Goal: Navigation & Orientation: Understand site structure

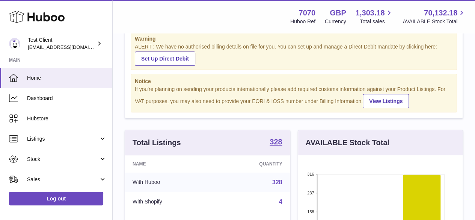
scroll to position [13, 0]
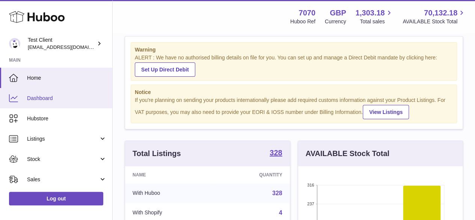
click at [42, 98] on span "Dashboard" at bounding box center [67, 98] width 80 height 7
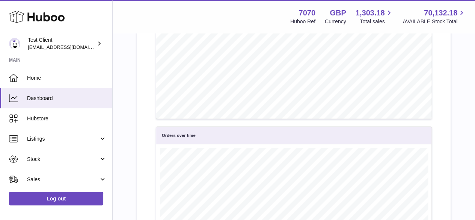
scroll to position [719, 0]
drag, startPoint x: 201, startPoint y: 147, endPoint x: 145, endPoint y: 115, distance: 64.6
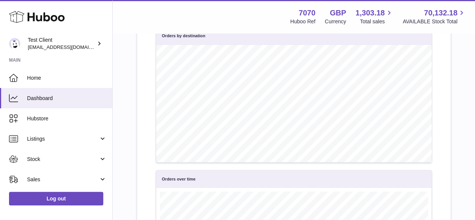
scroll to position [677, 0]
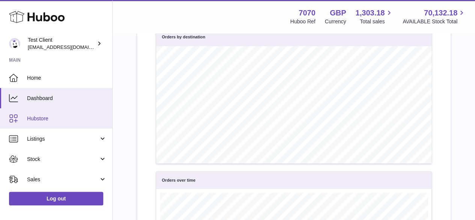
click at [47, 120] on span "Hubstore" at bounding box center [67, 118] width 80 height 7
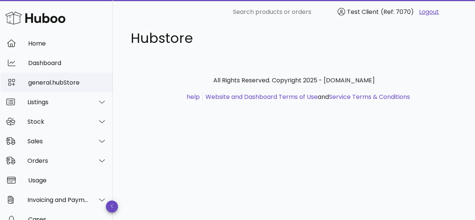
scroll to position [25, 0]
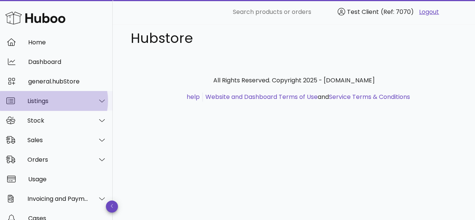
click at [99, 100] on icon at bounding box center [102, 100] width 6 height 7
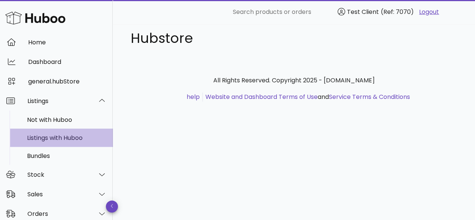
click at [75, 137] on div "Listings with Huboo" at bounding box center [67, 137] width 80 height 7
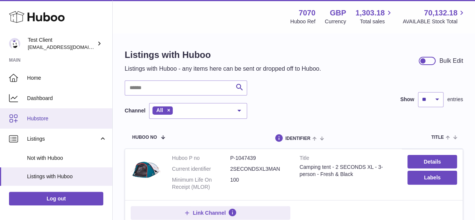
scroll to position [2, 0]
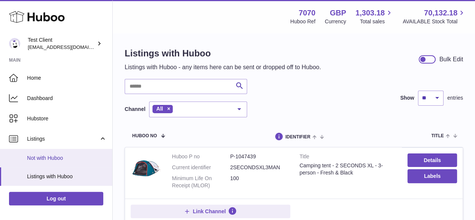
click at [39, 155] on span "Not with Huboo" at bounding box center [67, 157] width 80 height 7
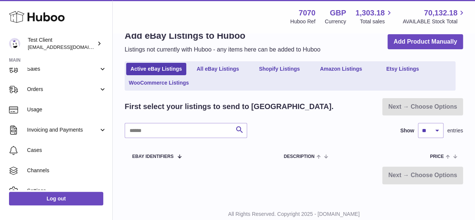
scroll to position [196, 0]
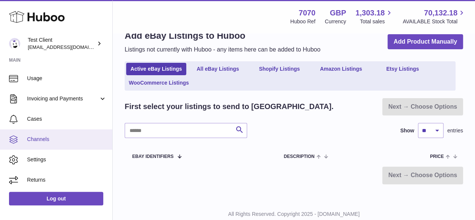
click at [36, 138] on span "Channels" at bounding box center [67, 139] width 80 height 7
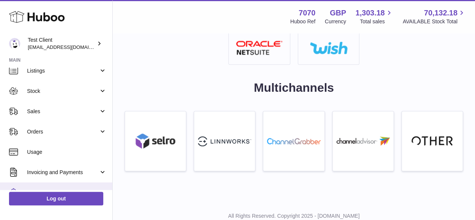
scroll to position [68, 0]
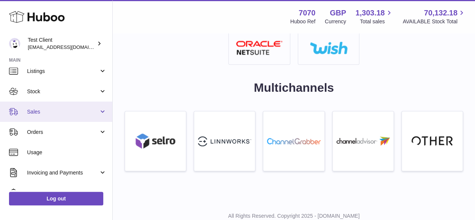
click at [55, 112] on span "Sales" at bounding box center [63, 111] width 72 height 7
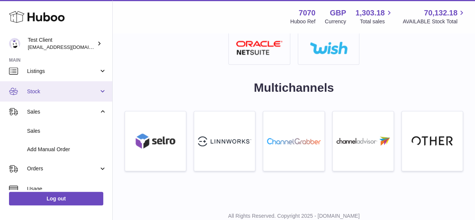
click at [63, 90] on span "Stock" at bounding box center [63, 91] width 72 height 7
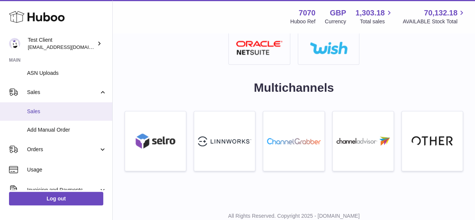
scroll to position [179, 0]
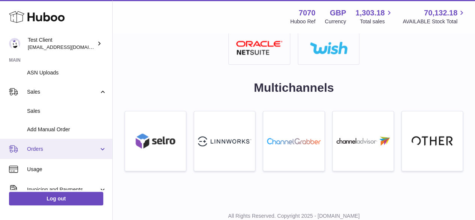
click at [47, 142] on link "Orders" at bounding box center [56, 149] width 112 height 20
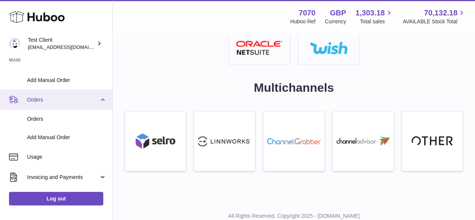
scroll to position [229, 0]
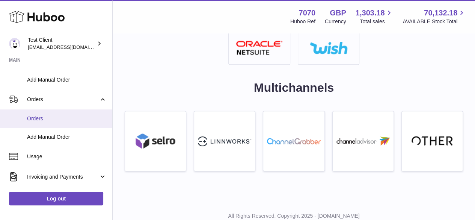
click at [45, 124] on link "Orders" at bounding box center [56, 118] width 112 height 18
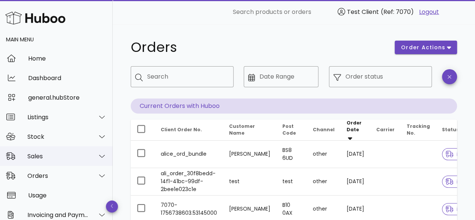
scroll to position [9, 0]
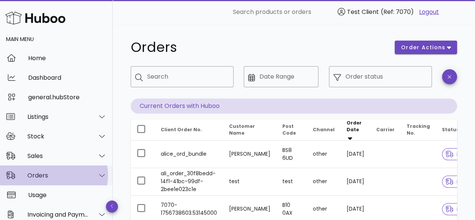
click at [97, 172] on div at bounding box center [101, 175] width 9 height 7
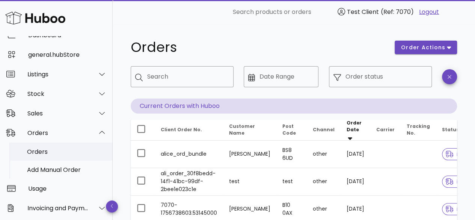
scroll to position [52, 0]
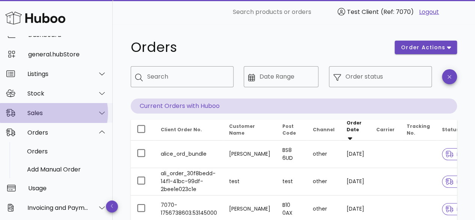
click at [99, 112] on icon at bounding box center [102, 112] width 6 height 7
click at [99, 113] on icon at bounding box center [102, 112] width 6 height 7
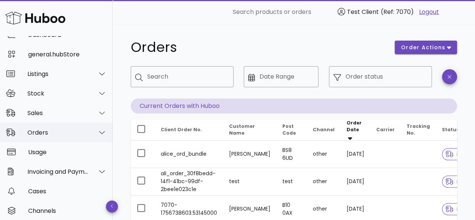
click at [99, 131] on icon at bounding box center [102, 132] width 6 height 7
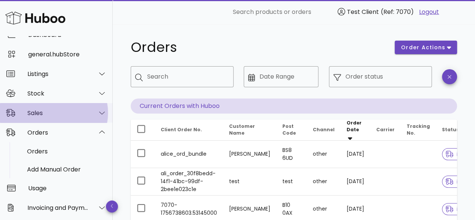
click at [89, 112] on div at bounding box center [98, 112] width 18 height 19
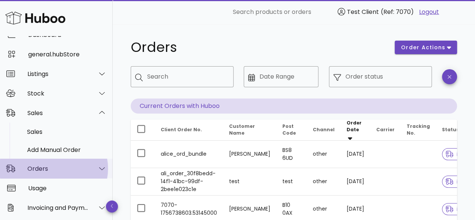
click at [89, 176] on div at bounding box center [98, 168] width 18 height 19
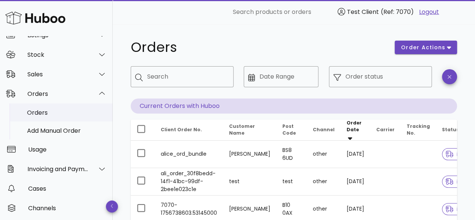
scroll to position [91, 0]
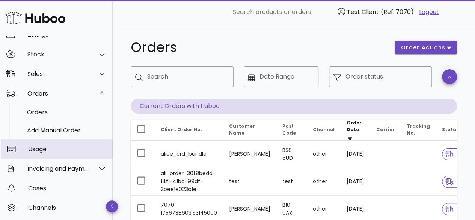
click at [69, 145] on div "Usage" at bounding box center [67, 149] width 78 height 16
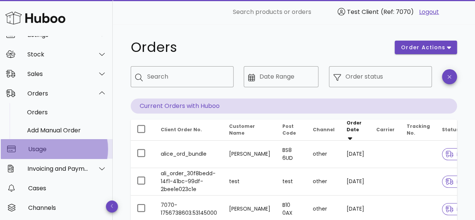
click at [69, 145] on div "Usage" at bounding box center [67, 149] width 78 height 16
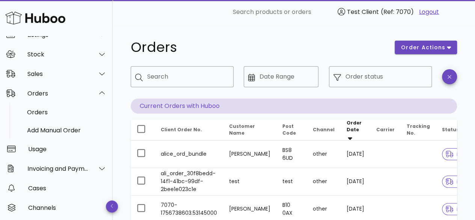
click at [160, 92] on div at bounding box center [182, 92] width 94 height 5
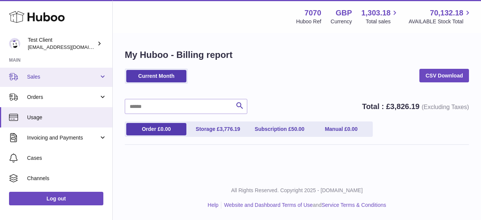
scroll to position [141, 0]
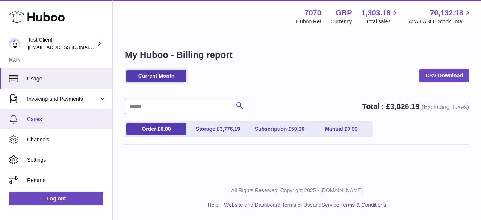
click at [60, 122] on span "Cases" at bounding box center [67, 119] width 80 height 7
